Goal: Task Accomplishment & Management: Use online tool/utility

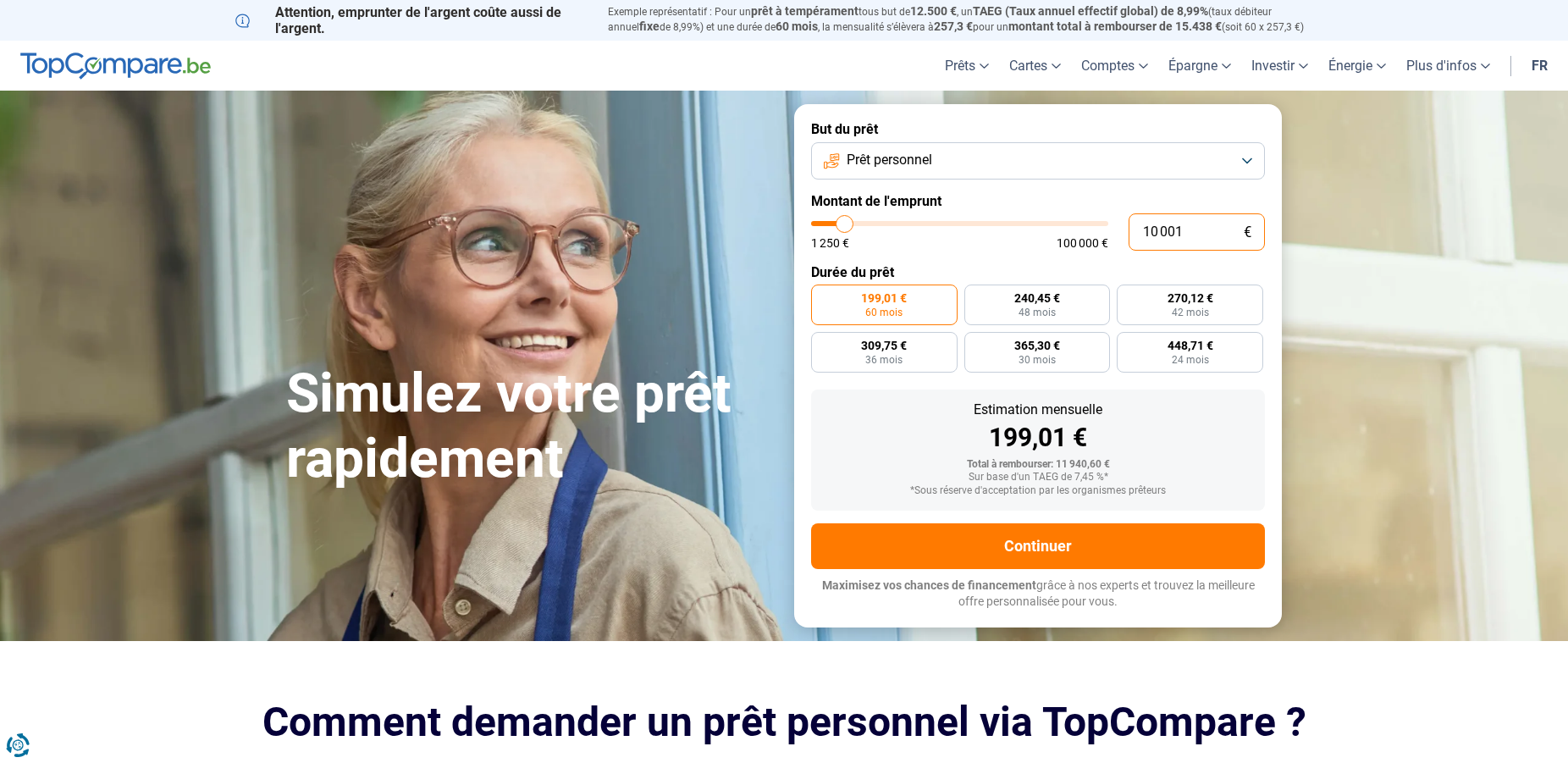
drag, startPoint x: 1197, startPoint y: 230, endPoint x: 773, endPoint y: 193, distance: 425.6
click at [1129, 213] on input "10 001" at bounding box center [1196, 232] width 136 height 37
type input "3"
type input "1250"
type input "36"
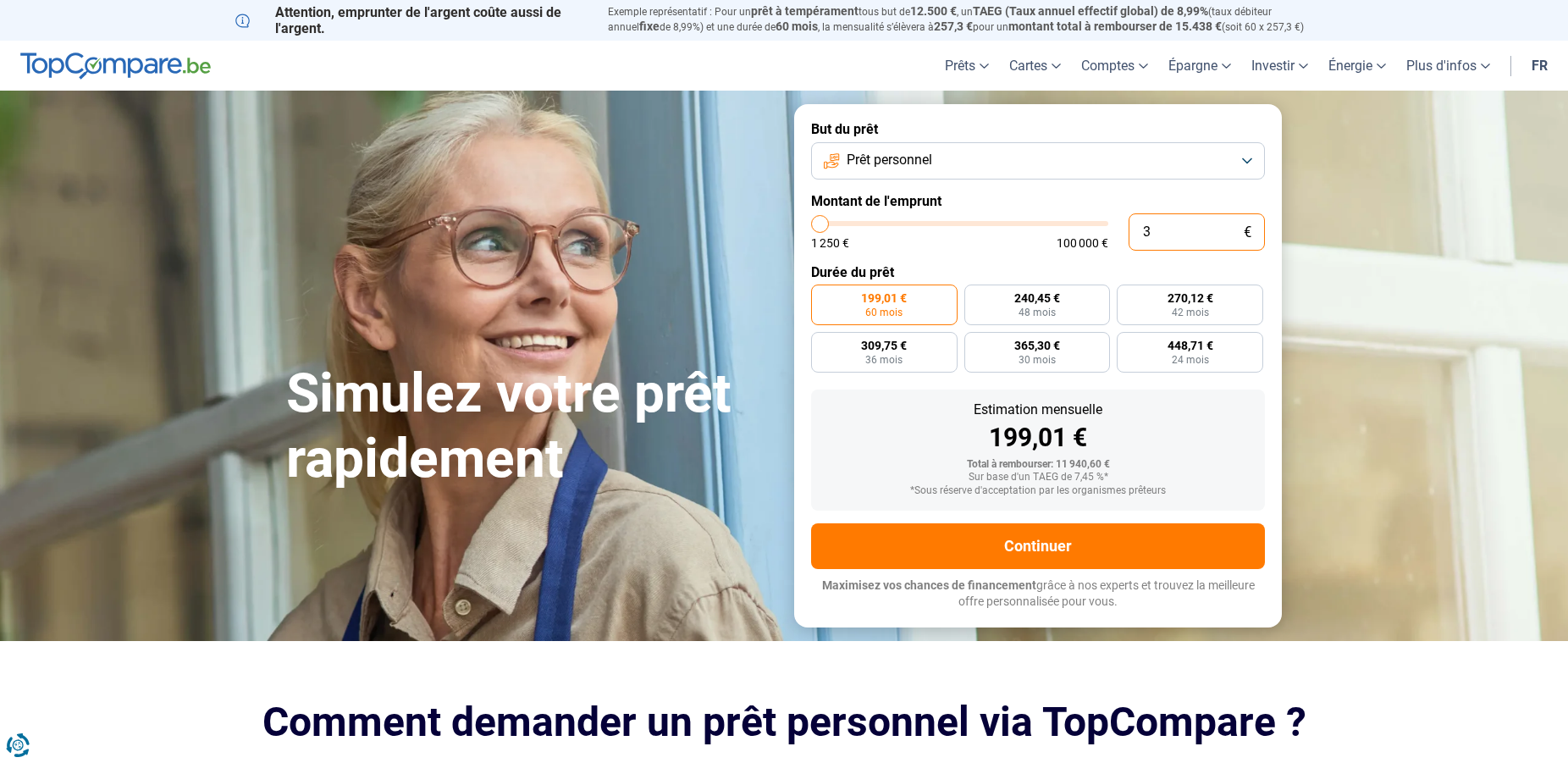
type input "1250"
type input "360"
type input "1250"
type input "3 600"
type input "3500"
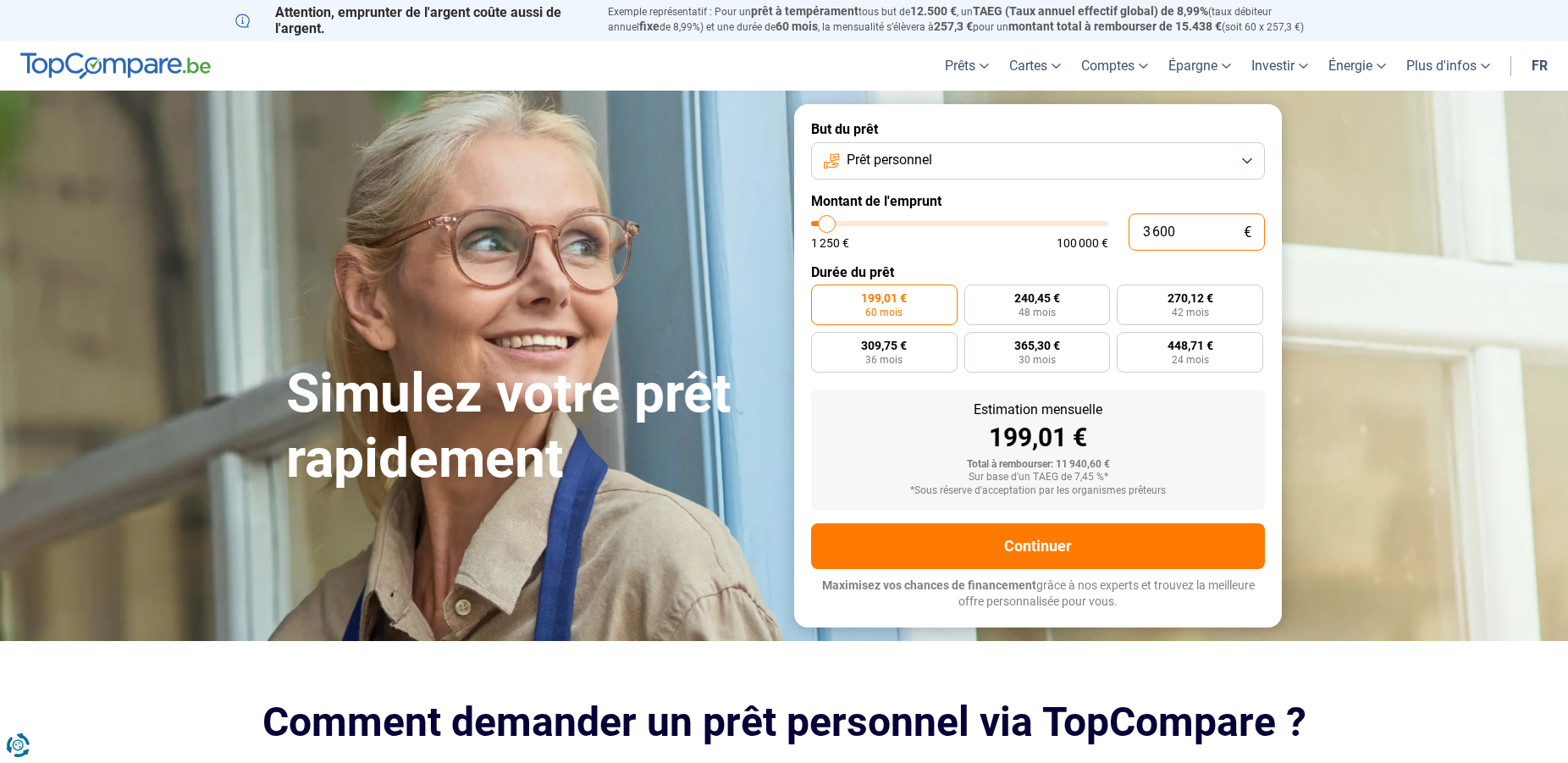
type input "36 000"
type input "36000"
radio input "false"
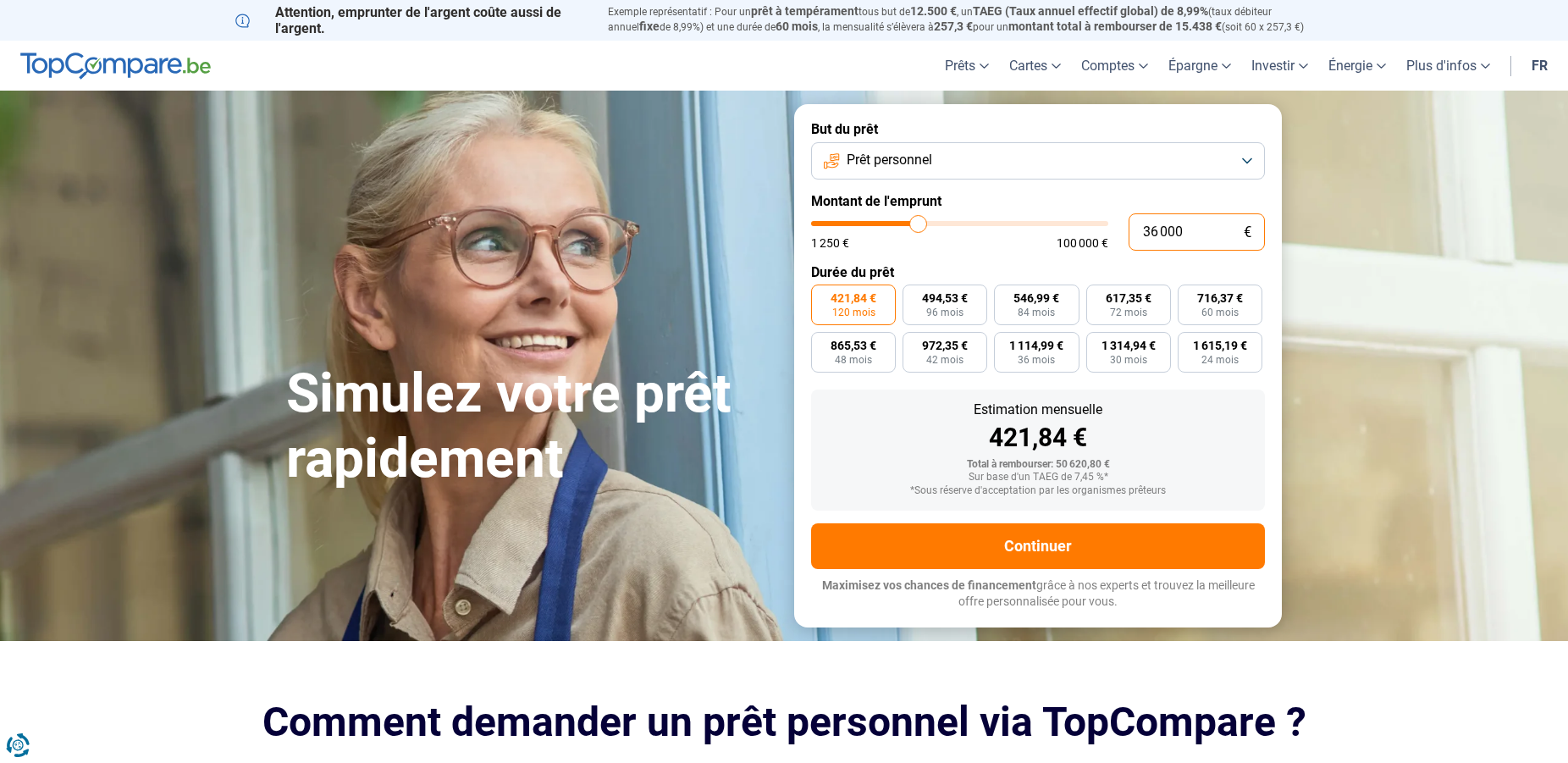
click at [1156, 223] on input "36 000" at bounding box center [1196, 232] width 136 height 37
type input "3 000"
type input "3000"
type input "30 000"
type input "30000"
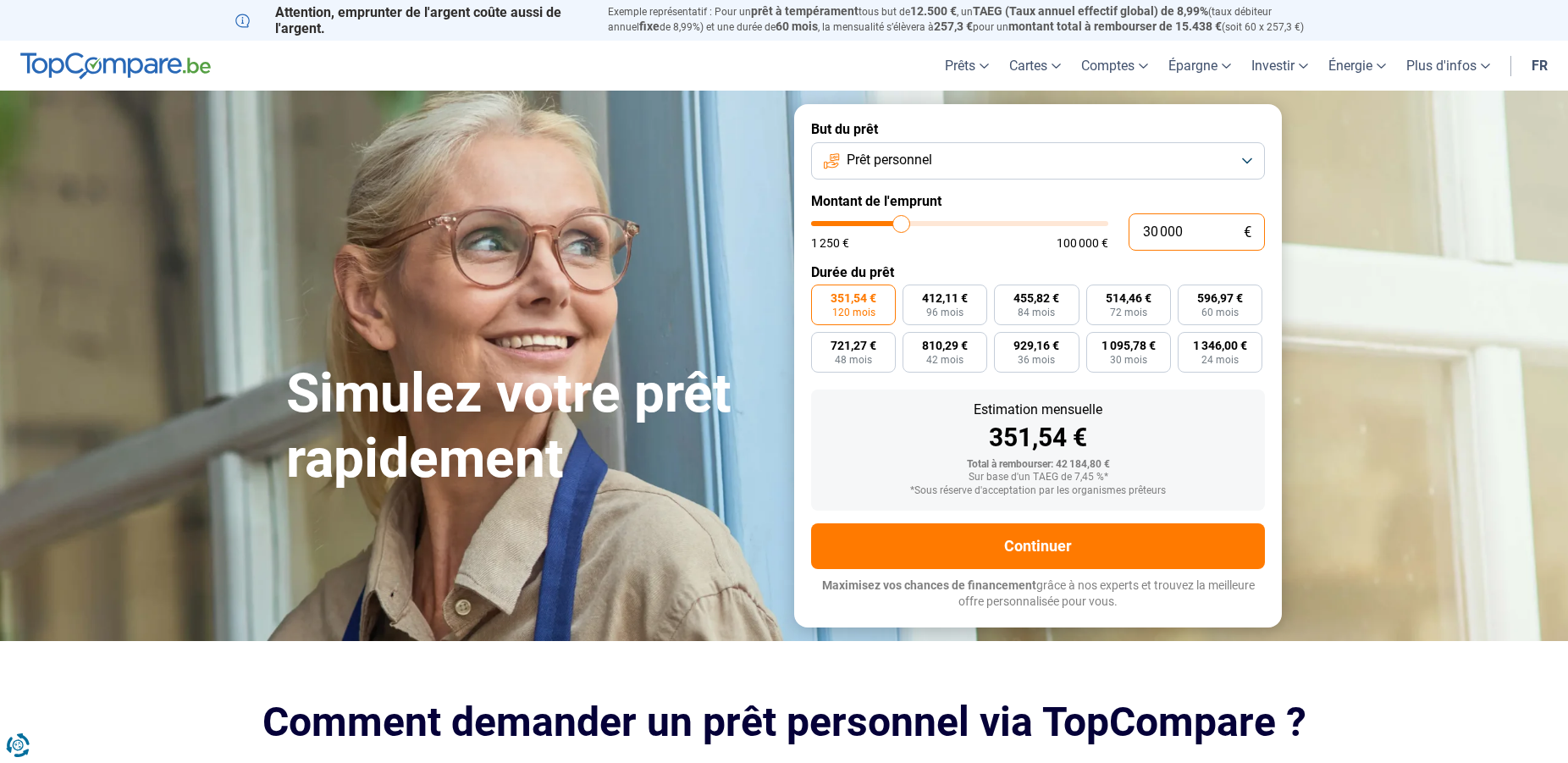
click at [1147, 233] on input "30 000" at bounding box center [1196, 232] width 136 height 37
type input "0"
type input "1250"
type input "4"
type input "1250"
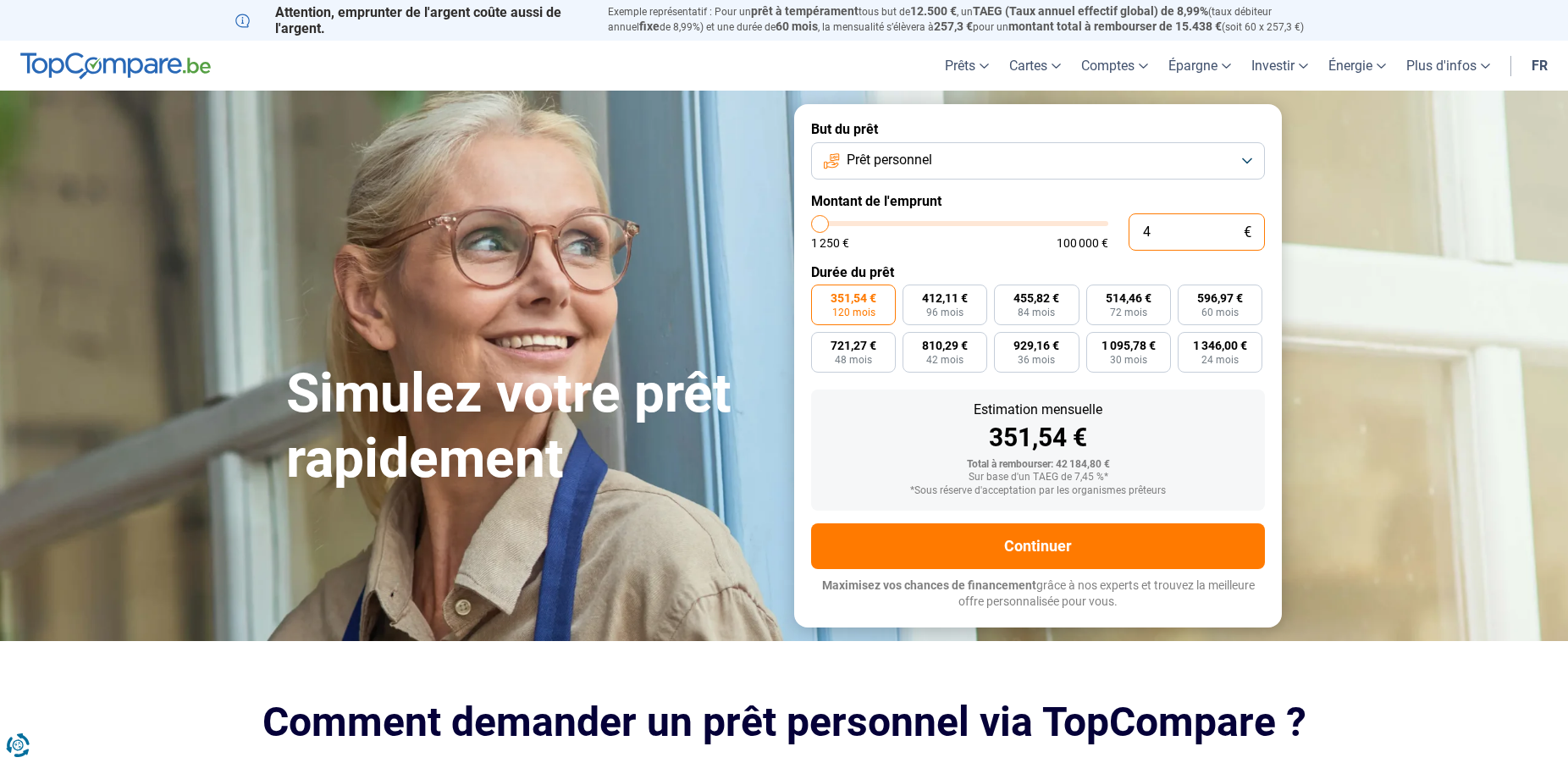
type input "1 250"
type input "1250"
radio input "true"
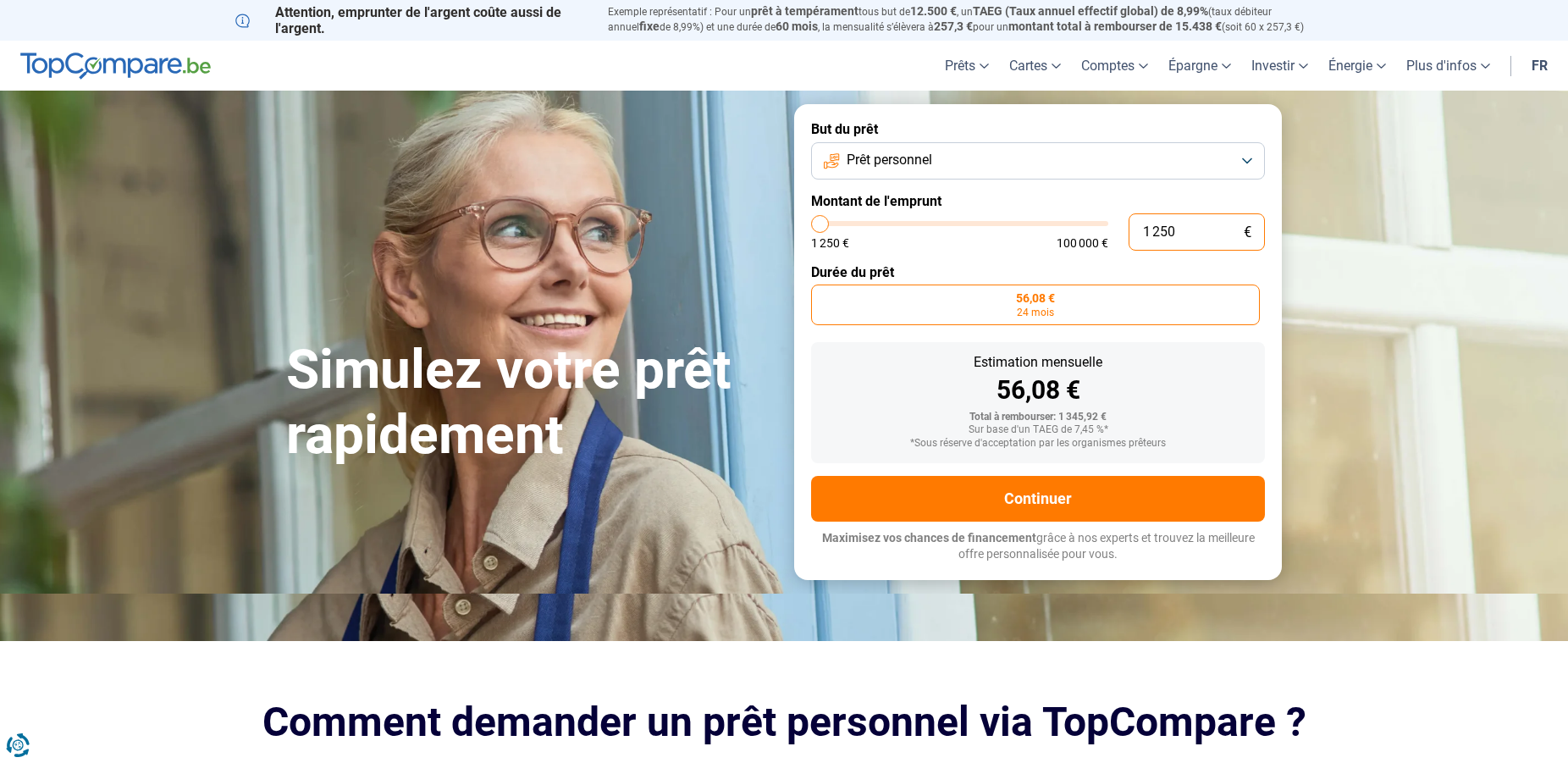
type input "12 500"
type input "12500"
type input "125 000"
type input "100000"
type input "100 000"
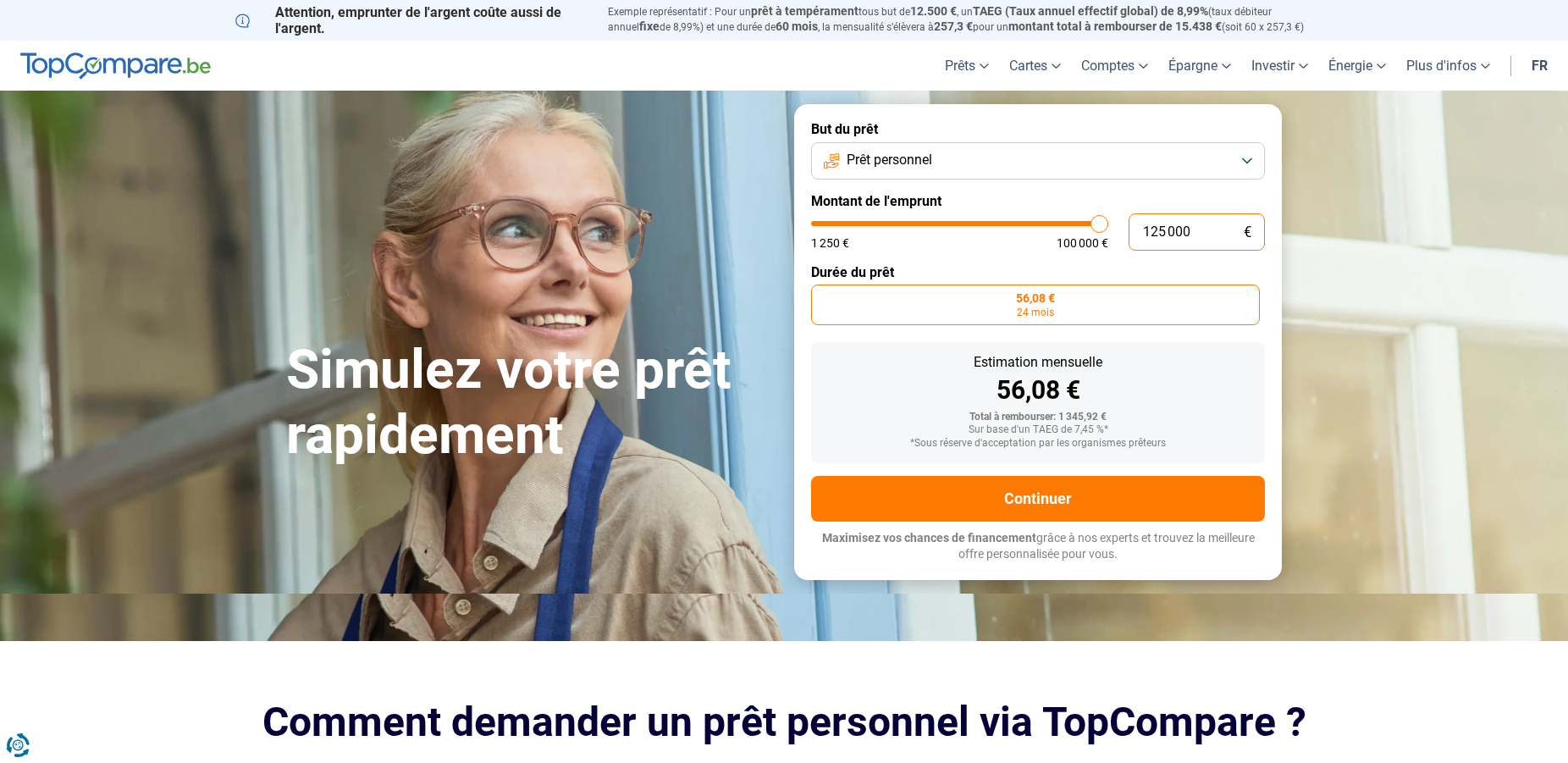
type input "100000"
radio input "false"
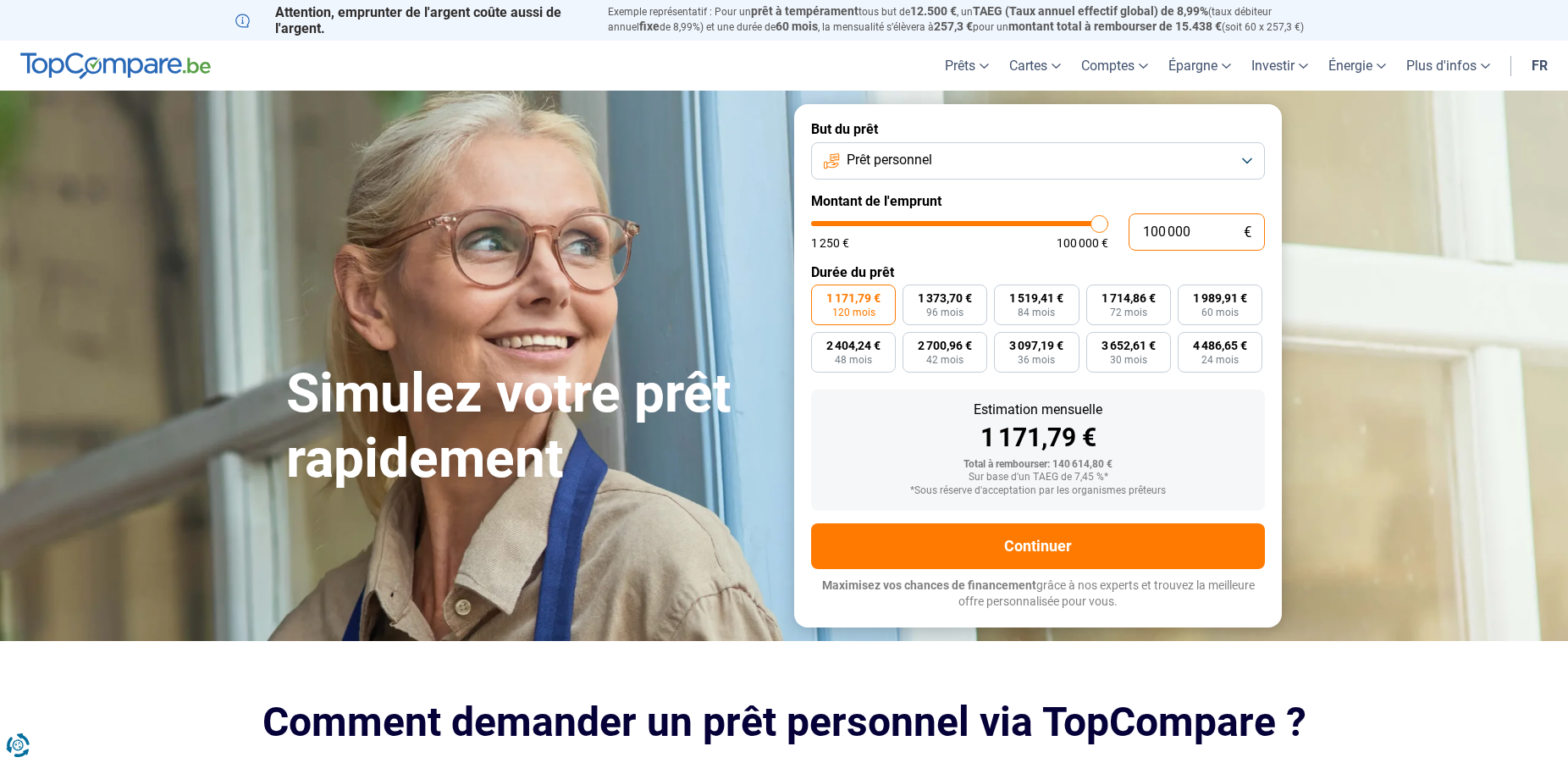
drag, startPoint x: 1202, startPoint y: 230, endPoint x: 746, endPoint y: 185, distance: 458.2
click at [1129, 213] on input "100 000" at bounding box center [1196, 232] width 136 height 37
type input "4"
type input "1250"
type input "40"
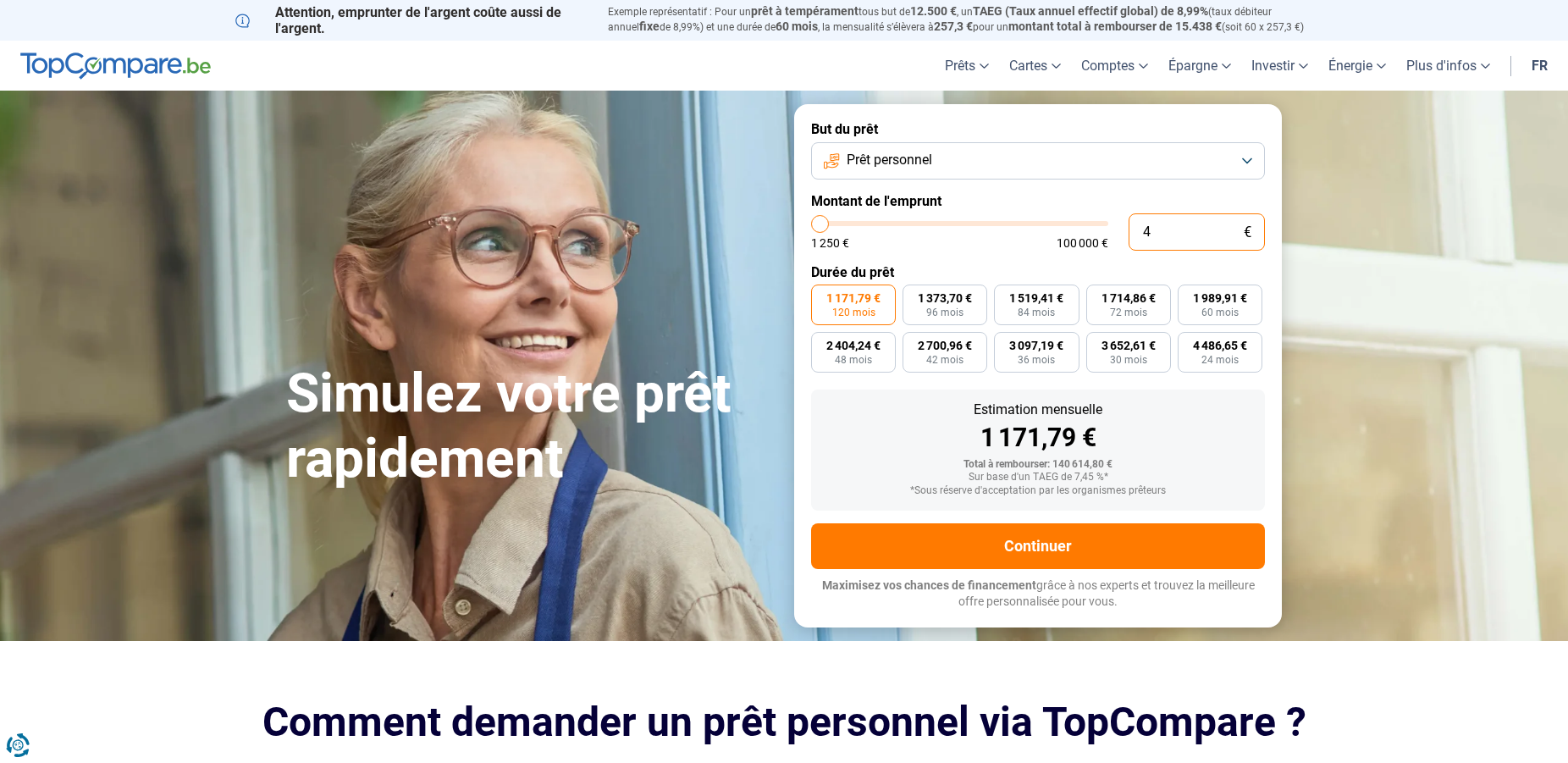
type input "1250"
type input "400"
type input "1250"
type input "4 000"
type input "4000"
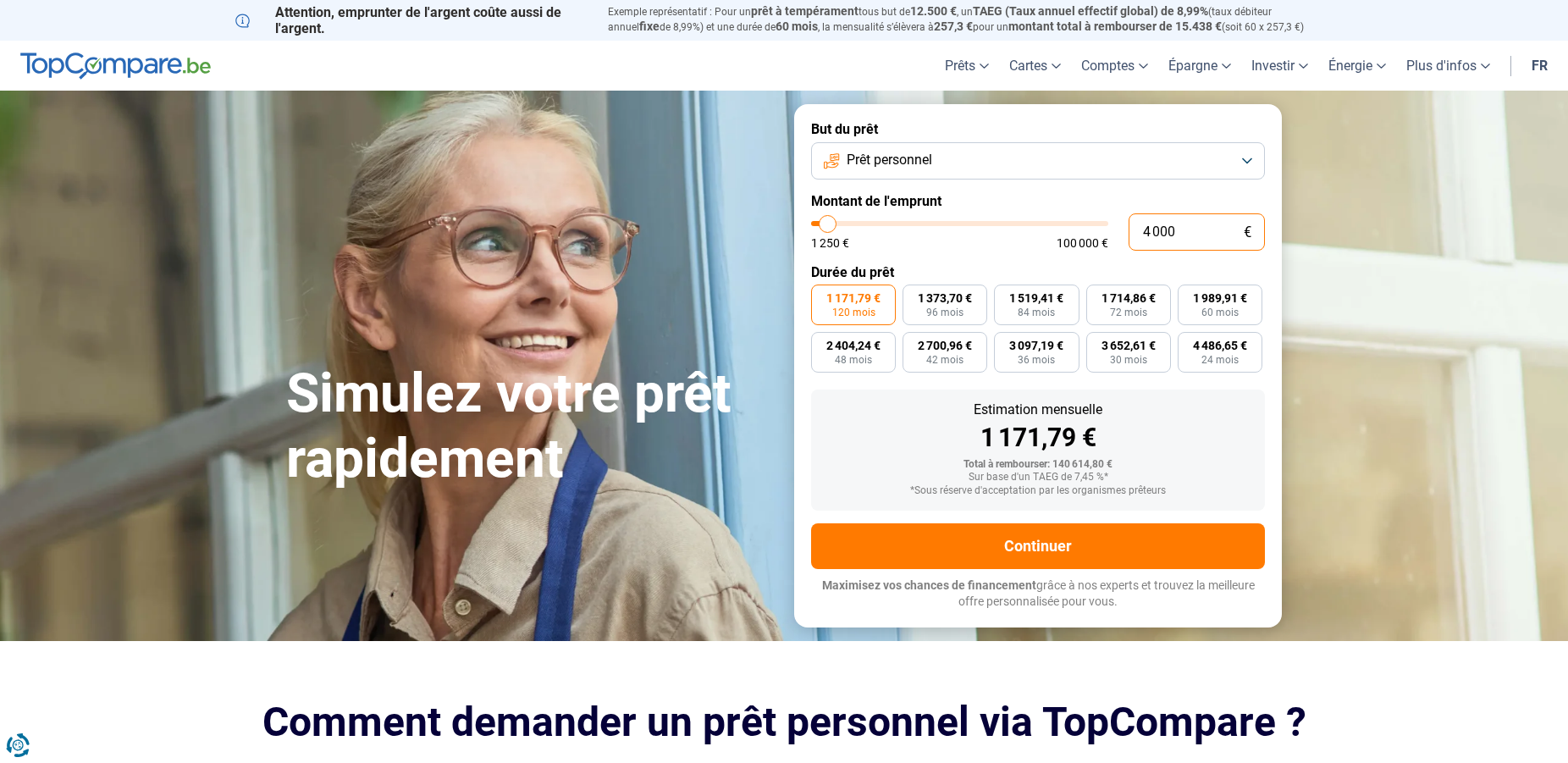
type input "40 000"
type input "40000"
type input "40 000"
